Goal: Information Seeking & Learning: Find specific page/section

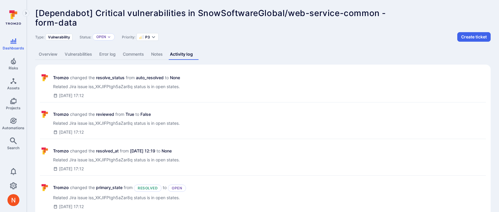
click at [52, 52] on link "Overview" at bounding box center [48, 54] width 26 height 11
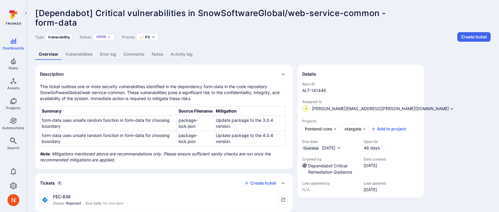
scroll to position [32, 0]
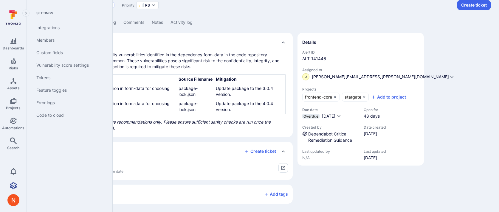
click at [19, 181] on link "Settings" at bounding box center [13, 186] width 27 height 12
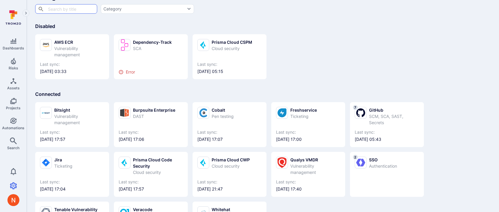
scroll to position [53, 0]
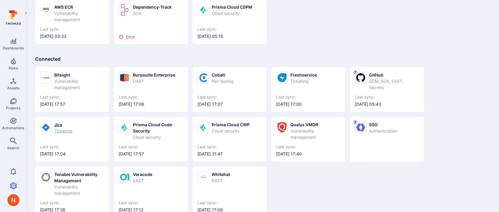
click at [71, 130] on div "Ticketing" at bounding box center [63, 131] width 18 height 6
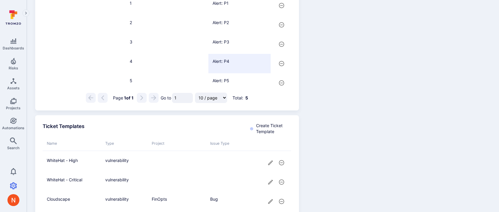
scroll to position [466, 0]
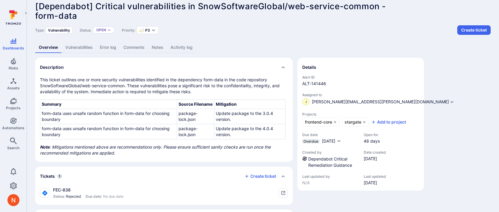
scroll to position [7, 0]
click at [112, 48] on link "Error log" at bounding box center [108, 47] width 24 height 11
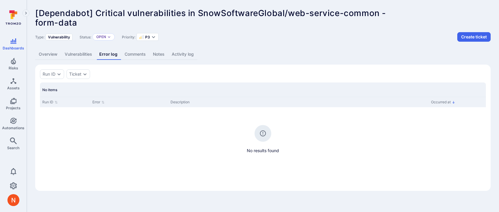
click at [184, 57] on link "Activity log" at bounding box center [182, 54] width 29 height 11
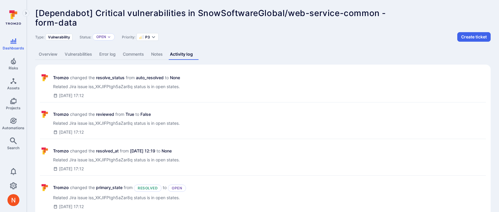
click at [44, 52] on link "Overview" at bounding box center [48, 54] width 26 height 11
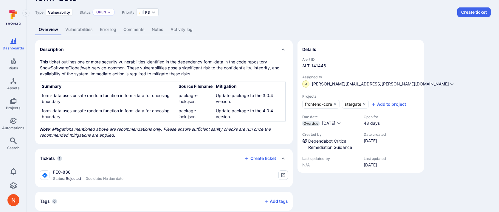
scroll to position [32, 0]
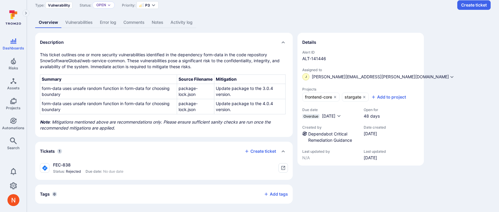
click at [173, 17] on link "Activity log" at bounding box center [181, 22] width 29 height 11
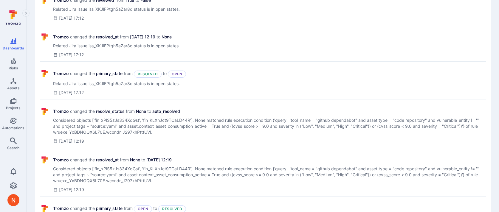
scroll to position [115, 0]
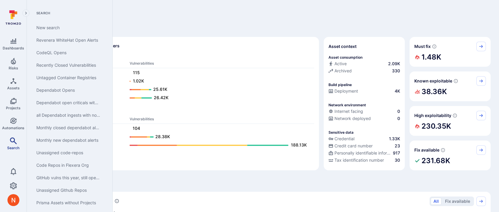
click at [15, 147] on span "Search" at bounding box center [13, 148] width 12 height 4
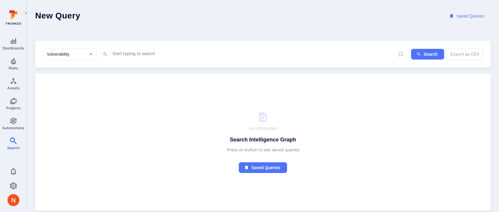
click at [459, 13] on button "Saved Queries" at bounding box center [467, 16] width 47 height 11
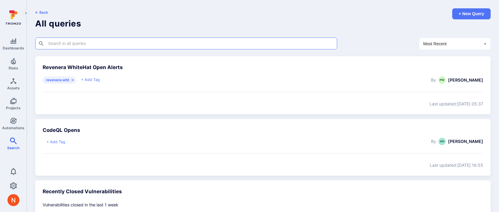
click at [178, 45] on input "text" at bounding box center [186, 44] width 278 height 6
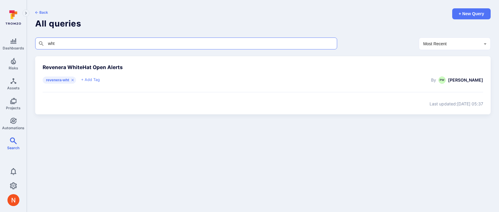
type input "wht"
